Goal: Task Accomplishment & Management: Manage account settings

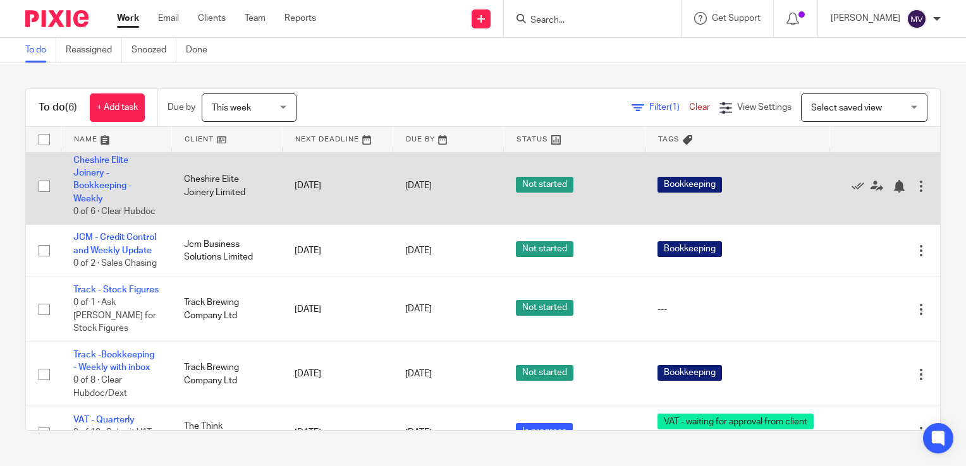
scroll to position [122, 0]
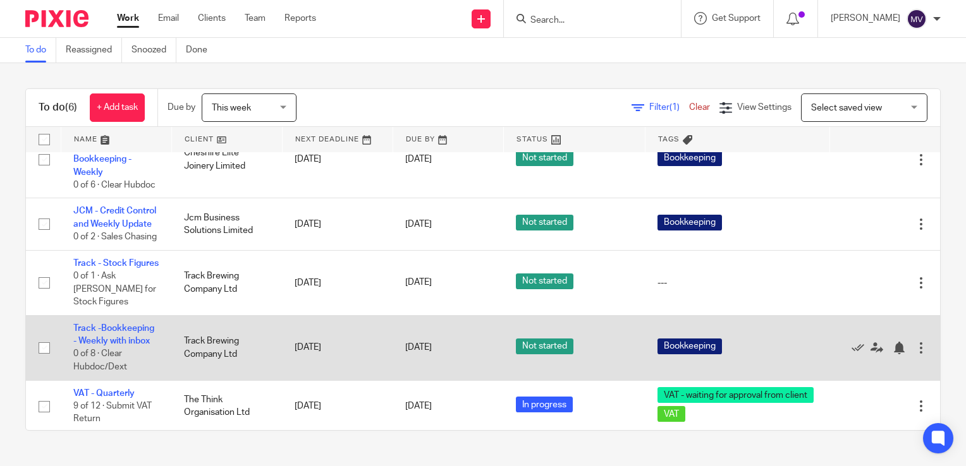
click at [129, 322] on td "Track -Bookkeeping - Weekly with inbox 0 of 8 · Clear Hubdoc/Dext" at bounding box center [116, 347] width 111 height 65
click at [133, 326] on link "Track -Bookkeeping - Weekly with inbox" at bounding box center [113, 334] width 81 height 21
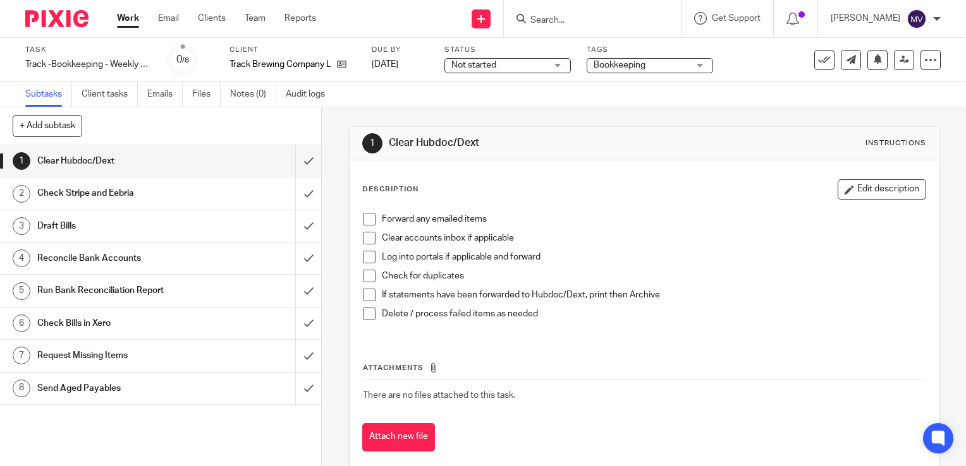
click at [366, 221] on span at bounding box center [369, 219] width 13 height 13
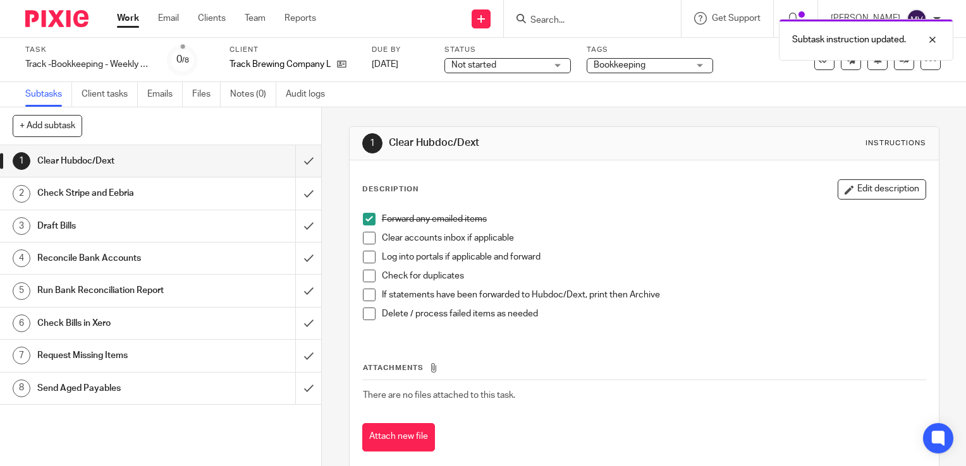
click at [368, 233] on span at bounding box center [369, 238] width 13 height 13
click at [366, 257] on span at bounding box center [369, 257] width 13 height 13
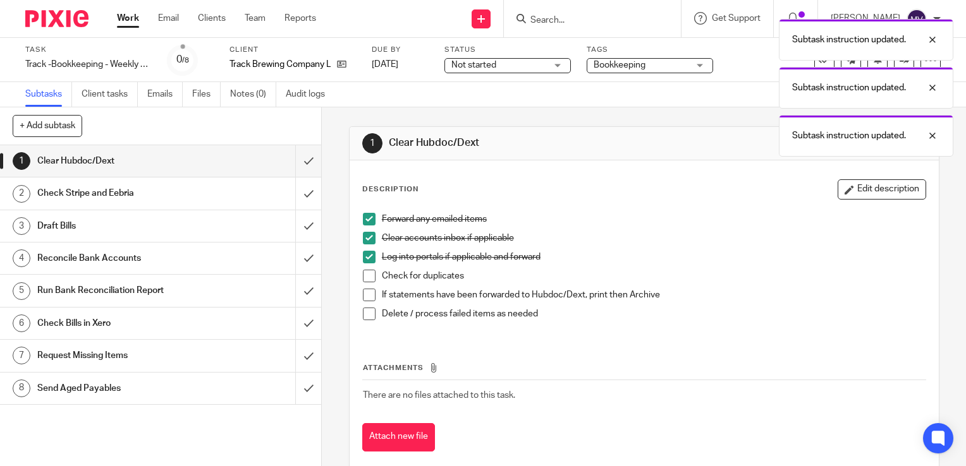
click at [367, 272] on span at bounding box center [369, 276] width 13 height 13
click at [366, 295] on span at bounding box center [369, 295] width 13 height 13
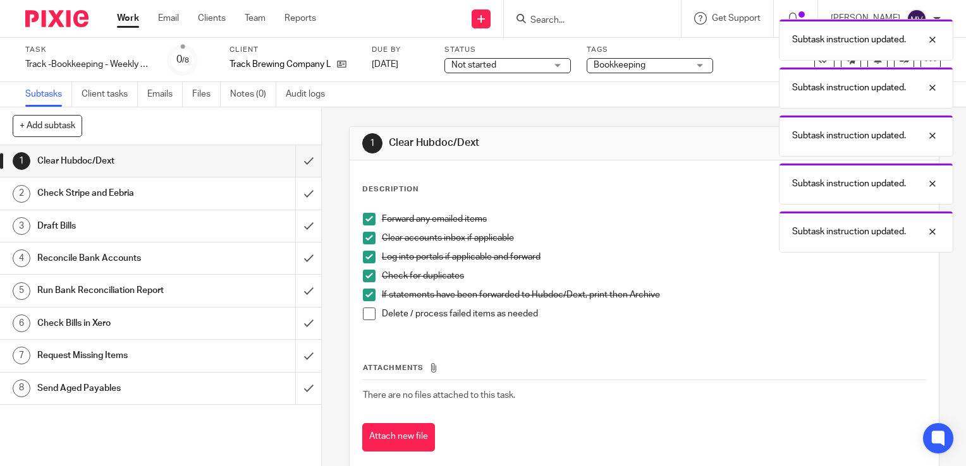
click at [367, 310] on span at bounding box center [369, 314] width 13 height 13
click at [295, 164] on input "submit" at bounding box center [160, 161] width 321 height 32
click at [293, 196] on input "submit" at bounding box center [160, 194] width 321 height 32
drag, startPoint x: 297, startPoint y: 226, endPoint x: 300, endPoint y: 251, distance: 24.8
click at [297, 227] on input "submit" at bounding box center [160, 226] width 321 height 32
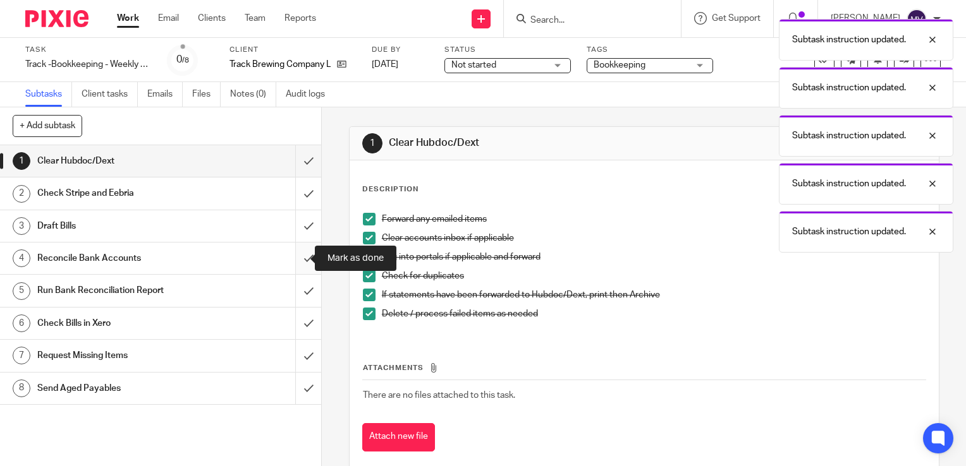
click at [299, 259] on input "submit" at bounding box center [160, 259] width 321 height 32
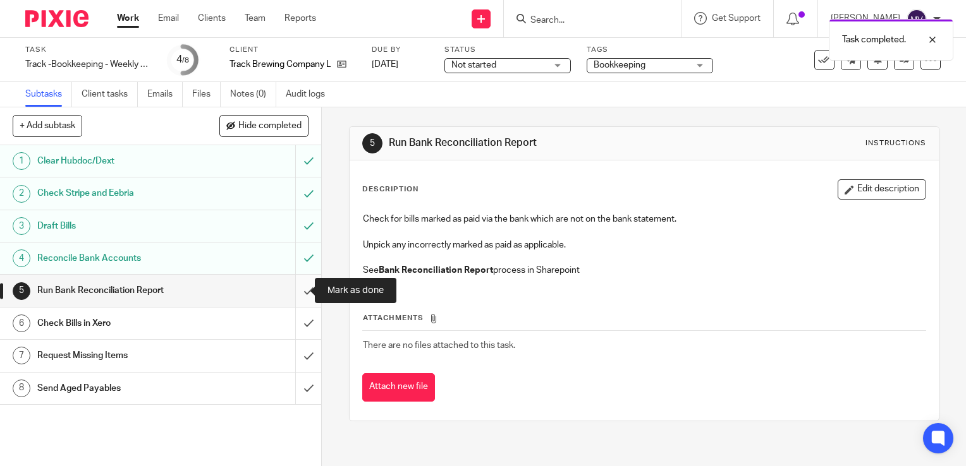
click at [301, 288] on input "submit" at bounding box center [160, 291] width 321 height 32
click at [296, 323] on input "submit" at bounding box center [160, 324] width 321 height 32
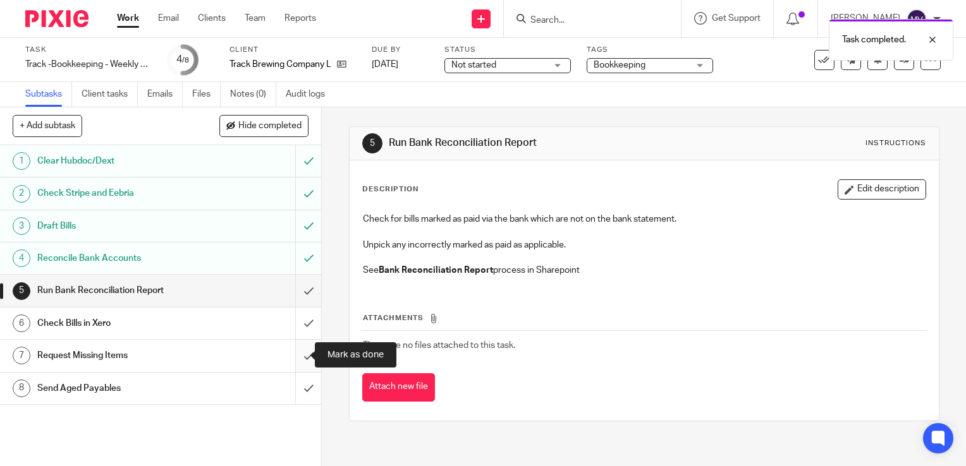
click at [296, 355] on input "submit" at bounding box center [160, 356] width 321 height 32
drag, startPoint x: 298, startPoint y: 386, endPoint x: 349, endPoint y: 406, distance: 54.8
click at [298, 387] on input "submit" at bounding box center [160, 389] width 321 height 32
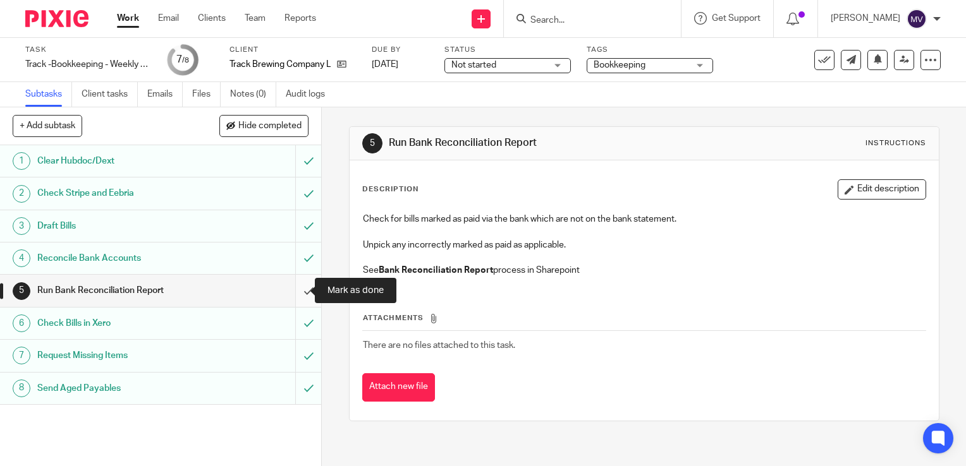
click at [300, 289] on input "submit" at bounding box center [160, 291] width 321 height 32
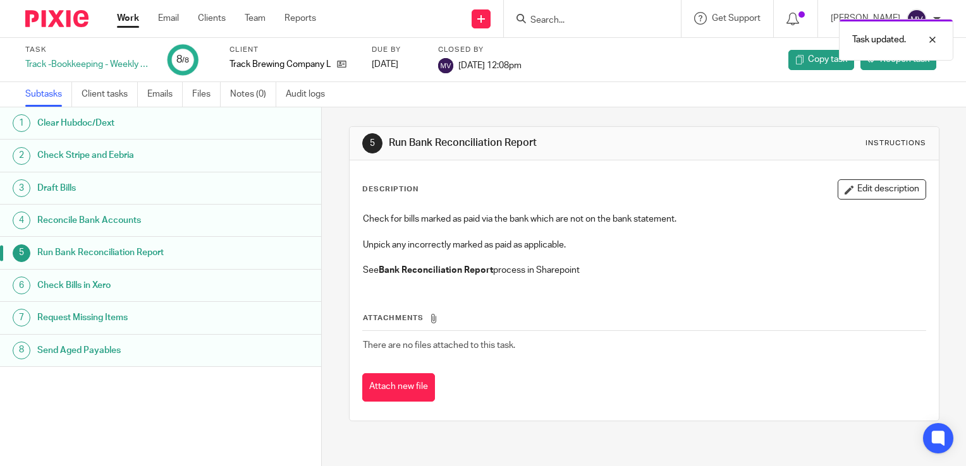
click at [580, 11] on form at bounding box center [596, 19] width 135 height 16
click at [587, 19] on div "Task updated." at bounding box center [718, 37] width 470 height 48
click at [578, 18] on div "Task updated." at bounding box center [718, 37] width 470 height 48
click at [935, 40] on div at bounding box center [923, 39] width 34 height 15
click at [577, 25] on input "Search" at bounding box center [586, 20] width 114 height 11
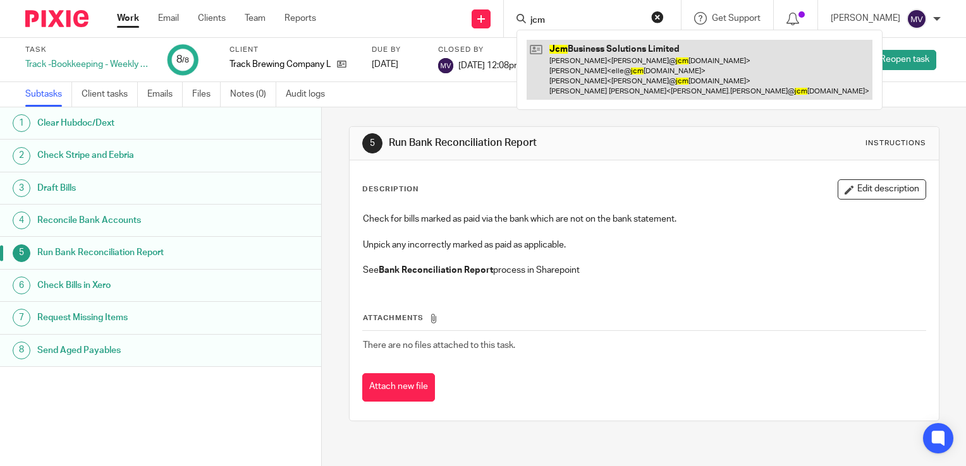
type input "jcm"
click at [592, 68] on link at bounding box center [699, 70] width 346 height 60
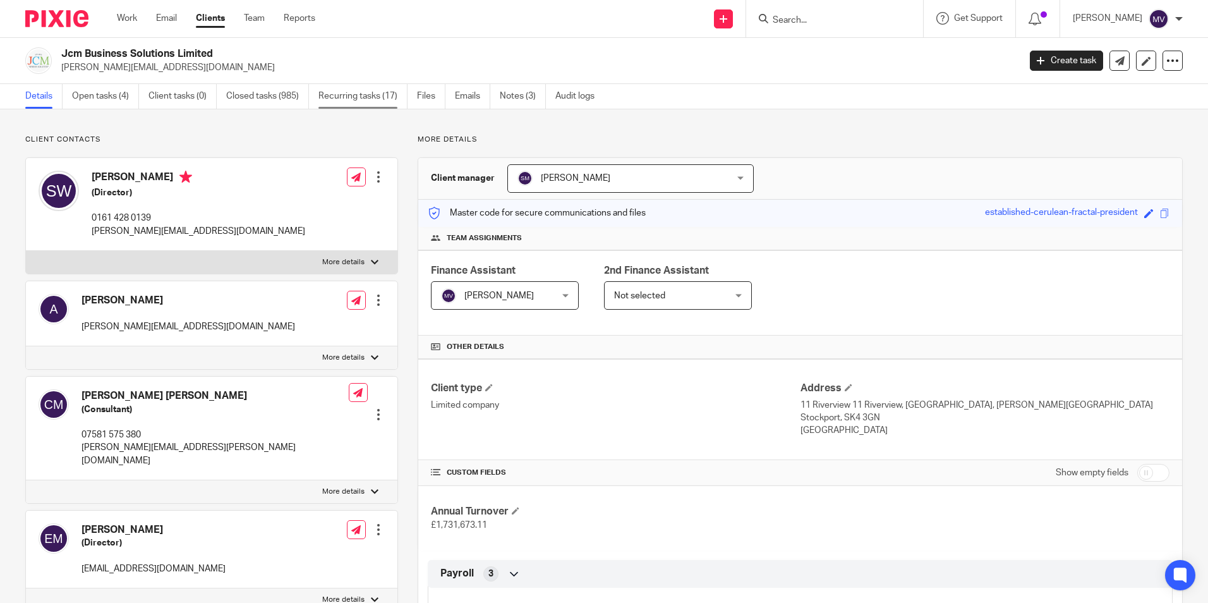
click at [371, 96] on link "Recurring tasks (17)" at bounding box center [363, 96] width 89 height 25
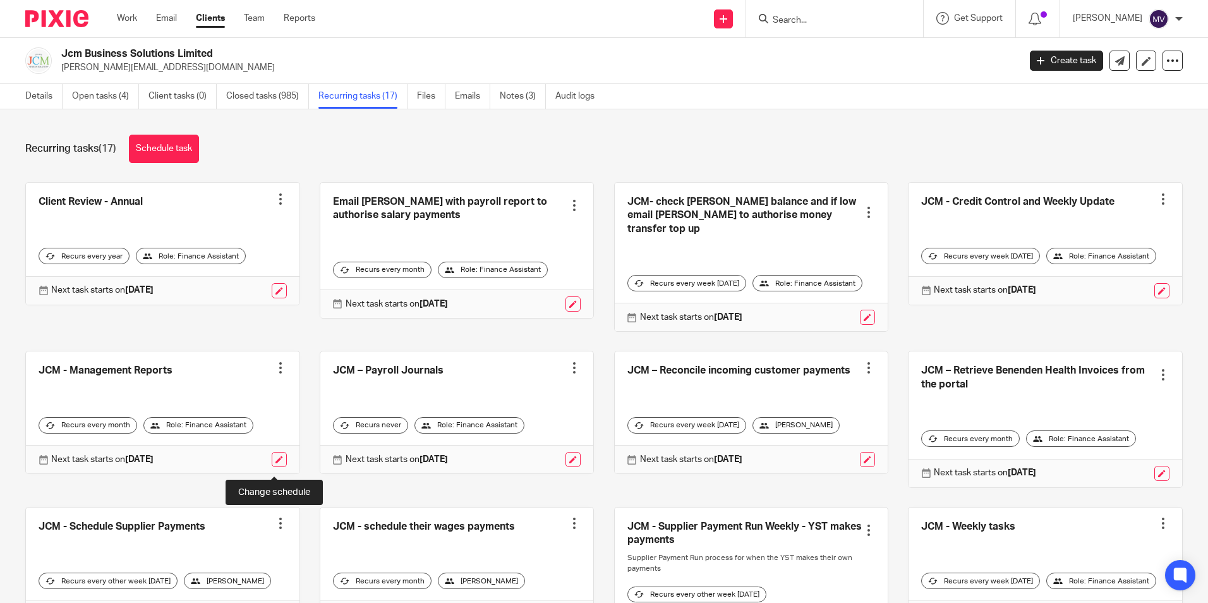
click at [278, 467] on link at bounding box center [279, 459] width 15 height 15
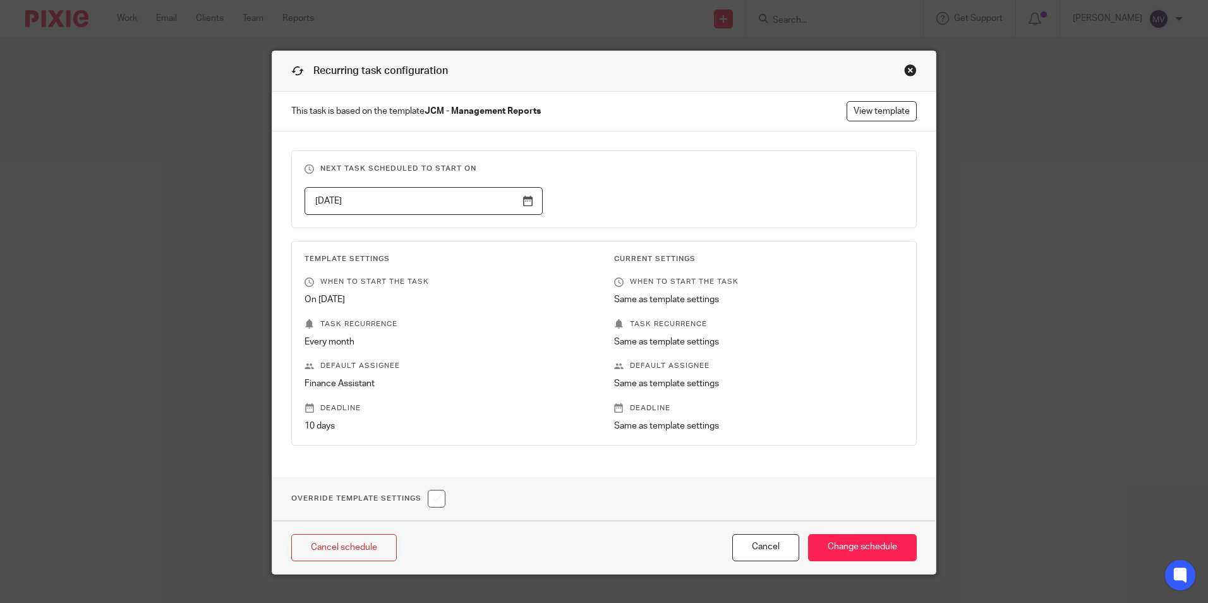
scroll to position [22, 0]
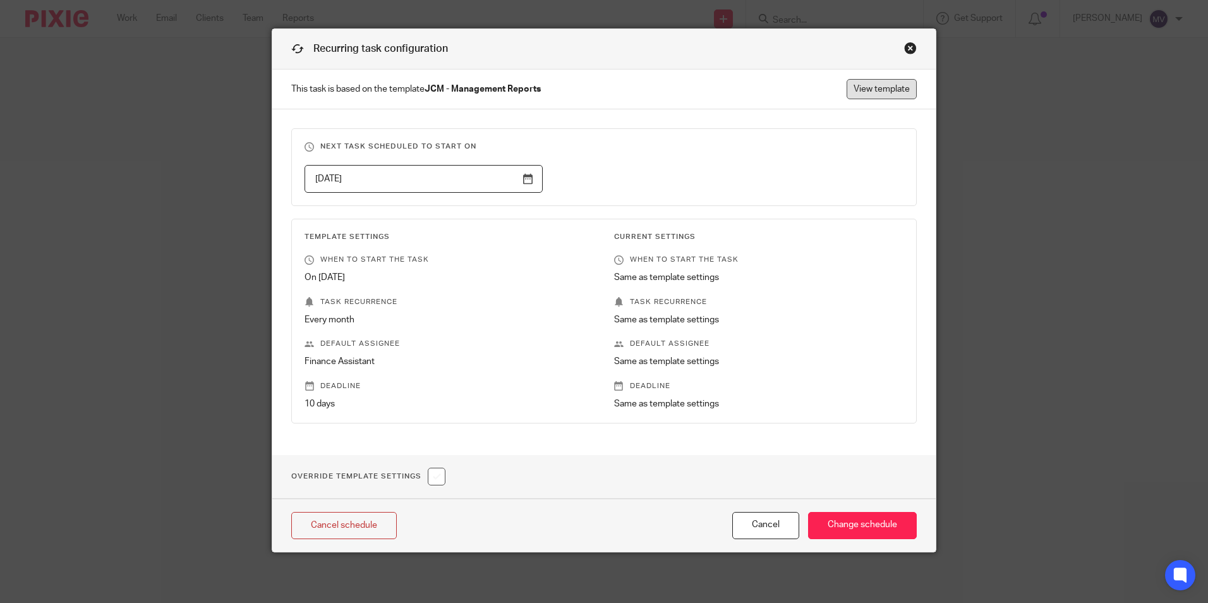
click at [888, 82] on link "View template" at bounding box center [882, 89] width 70 height 20
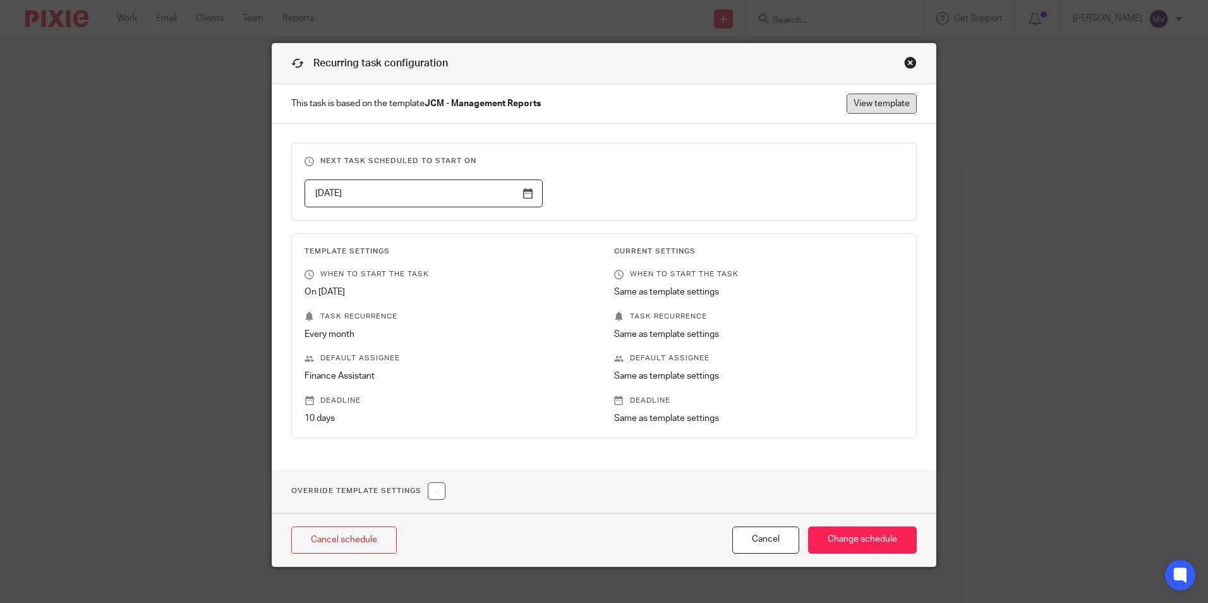
scroll to position [0, 0]
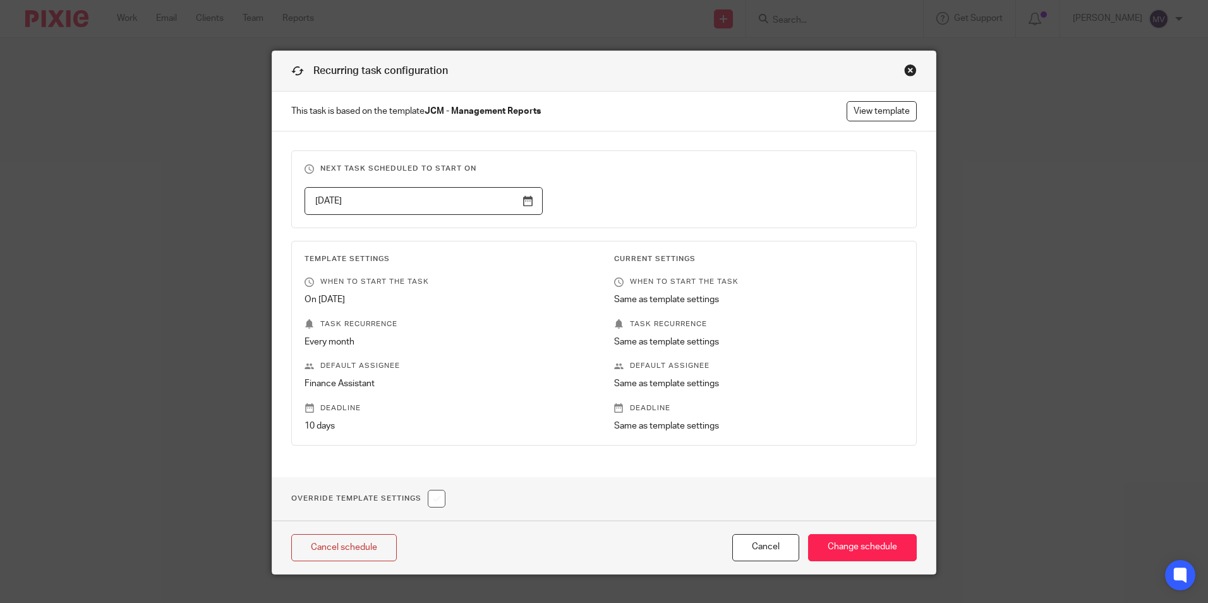
click at [907, 64] on div "Close this dialog window" at bounding box center [910, 70] width 13 height 13
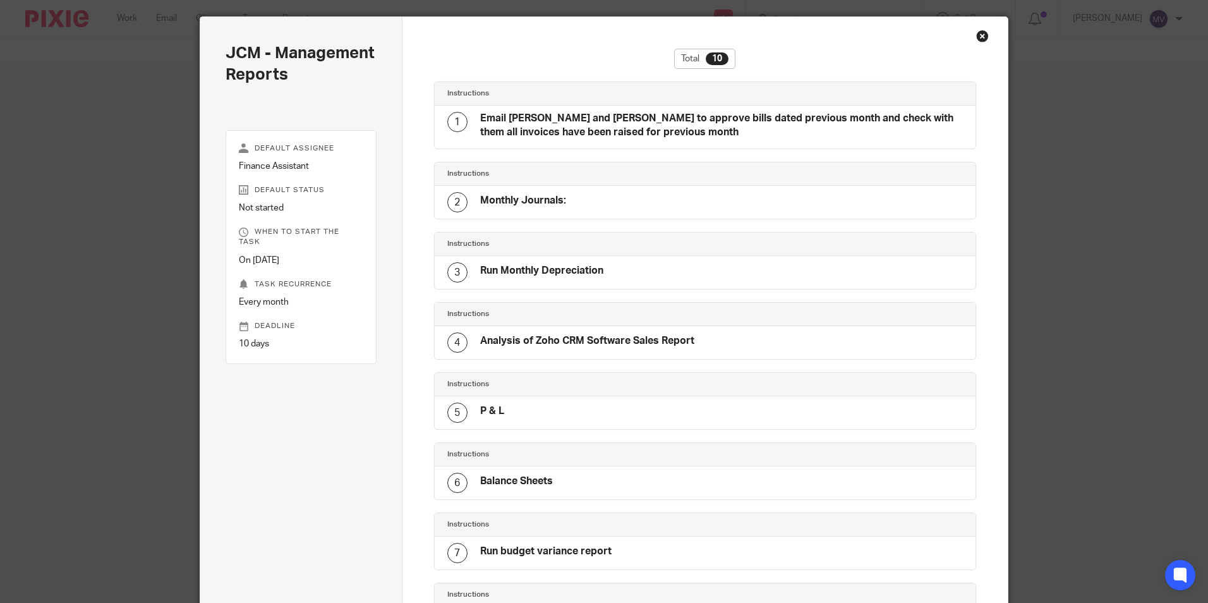
scroll to position [63, 0]
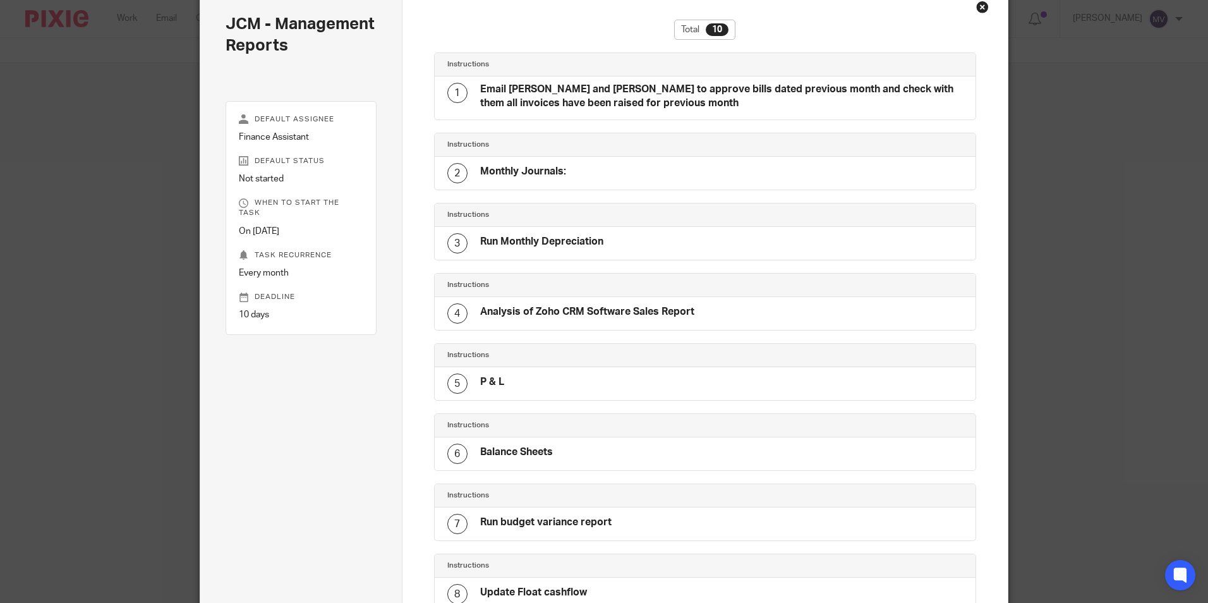
click at [978, 9] on div "Close this dialog window" at bounding box center [983, 7] width 13 height 13
click at [977, 7] on div "Close this dialog window" at bounding box center [983, 7] width 13 height 13
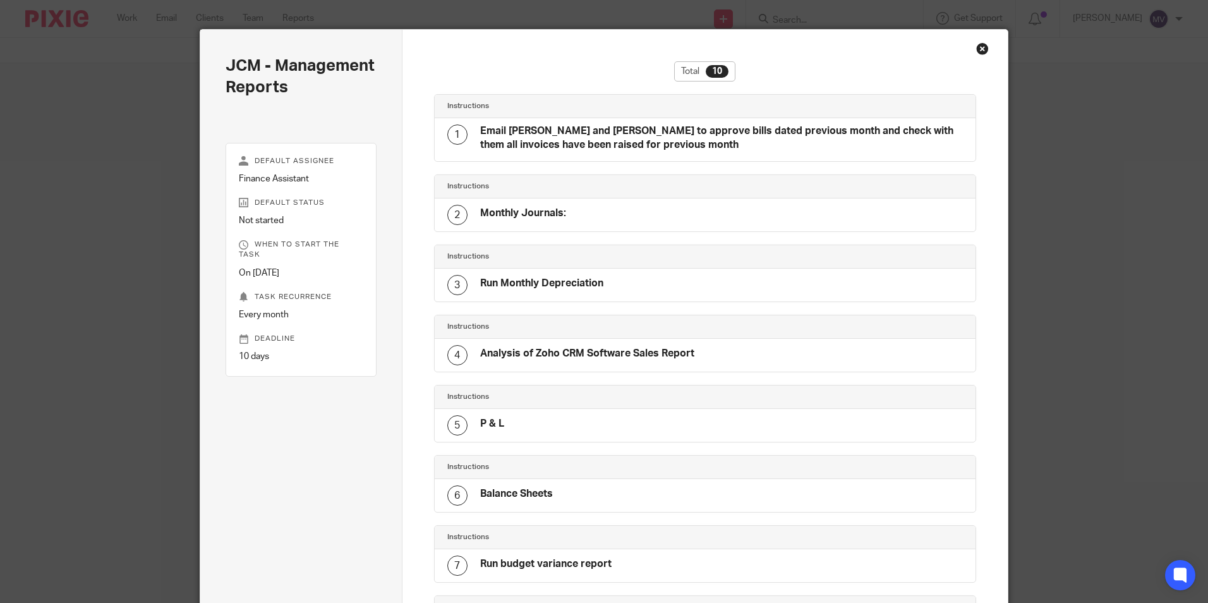
scroll to position [0, 0]
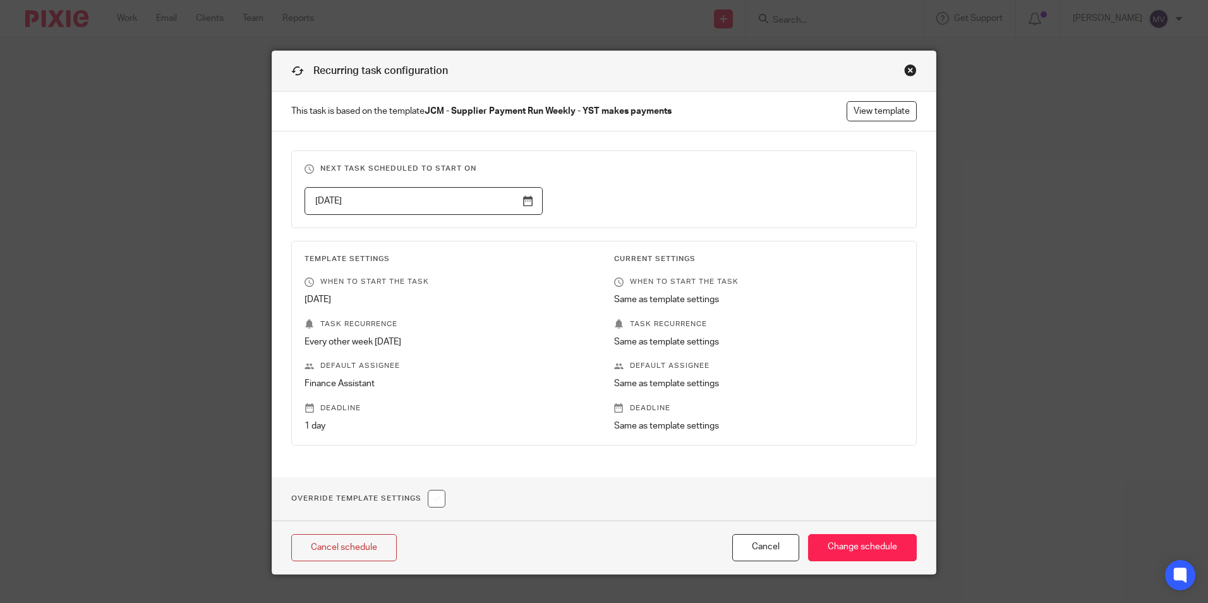
click at [905, 71] on div "Close this dialog window" at bounding box center [910, 70] width 13 height 13
